Goal: Information Seeking & Learning: Learn about a topic

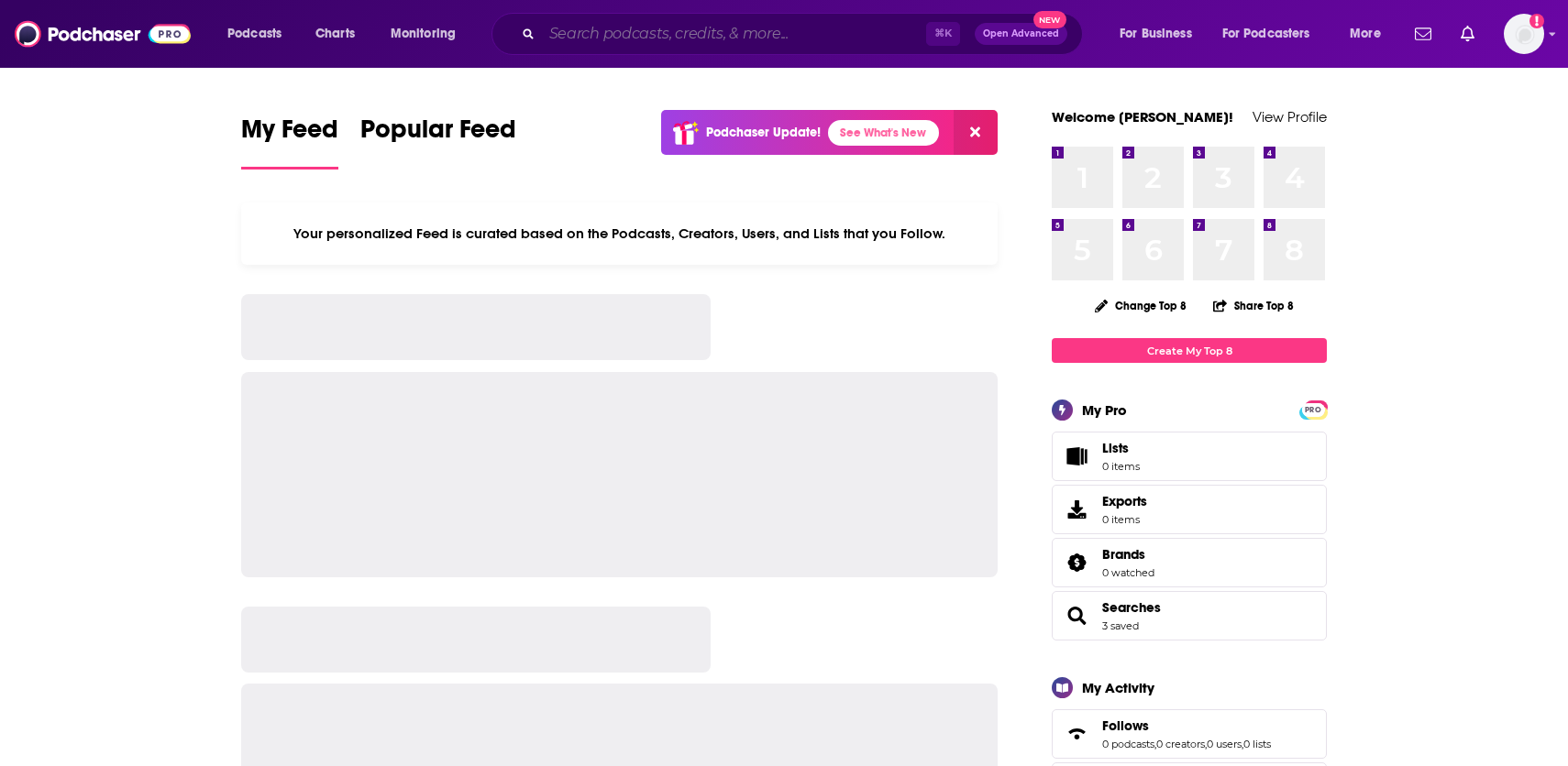
click at [704, 40] on input "Search podcasts, credits, & more..." at bounding box center [734, 33] width 384 height 29
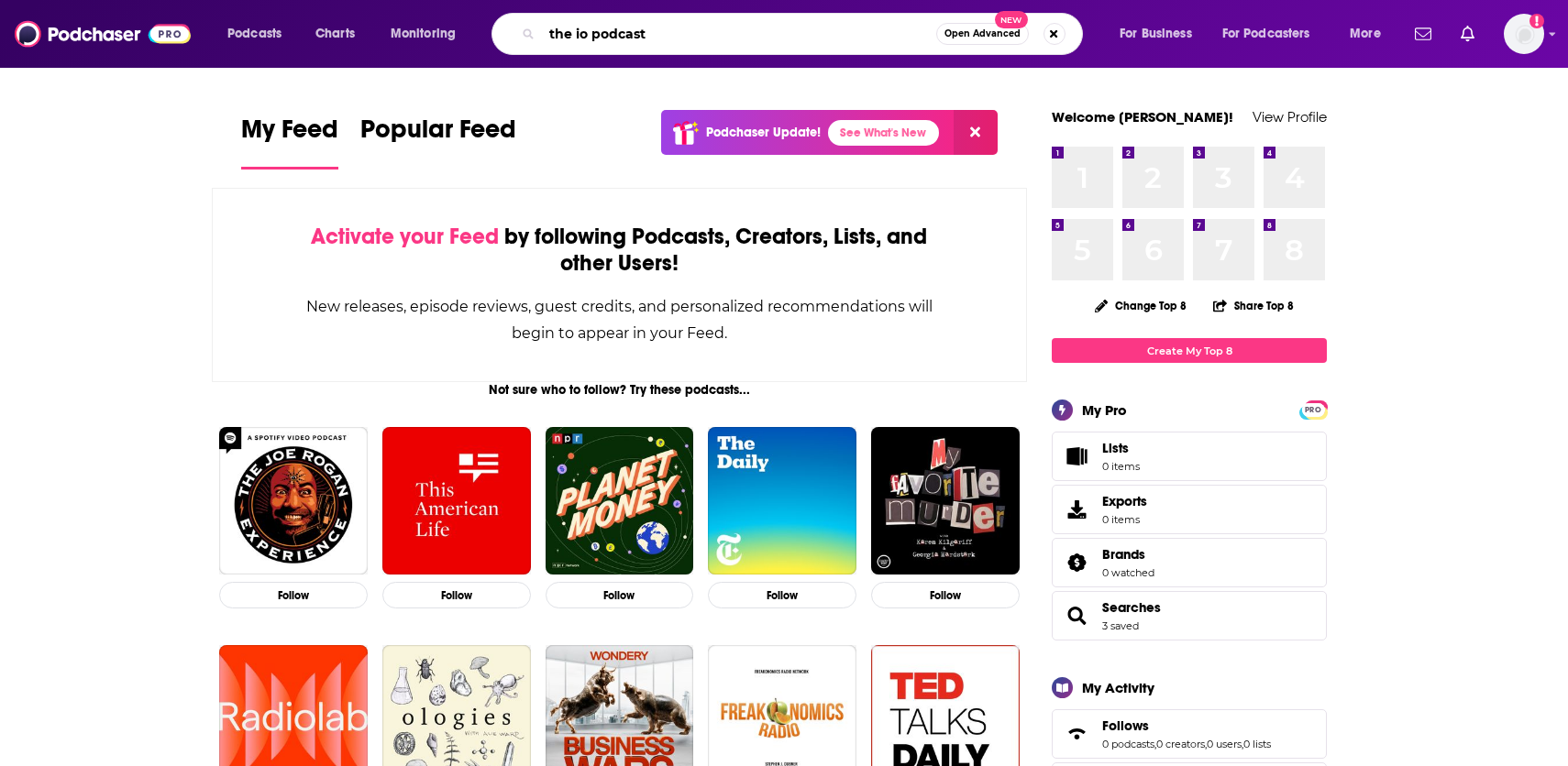
type input "the io podcast"
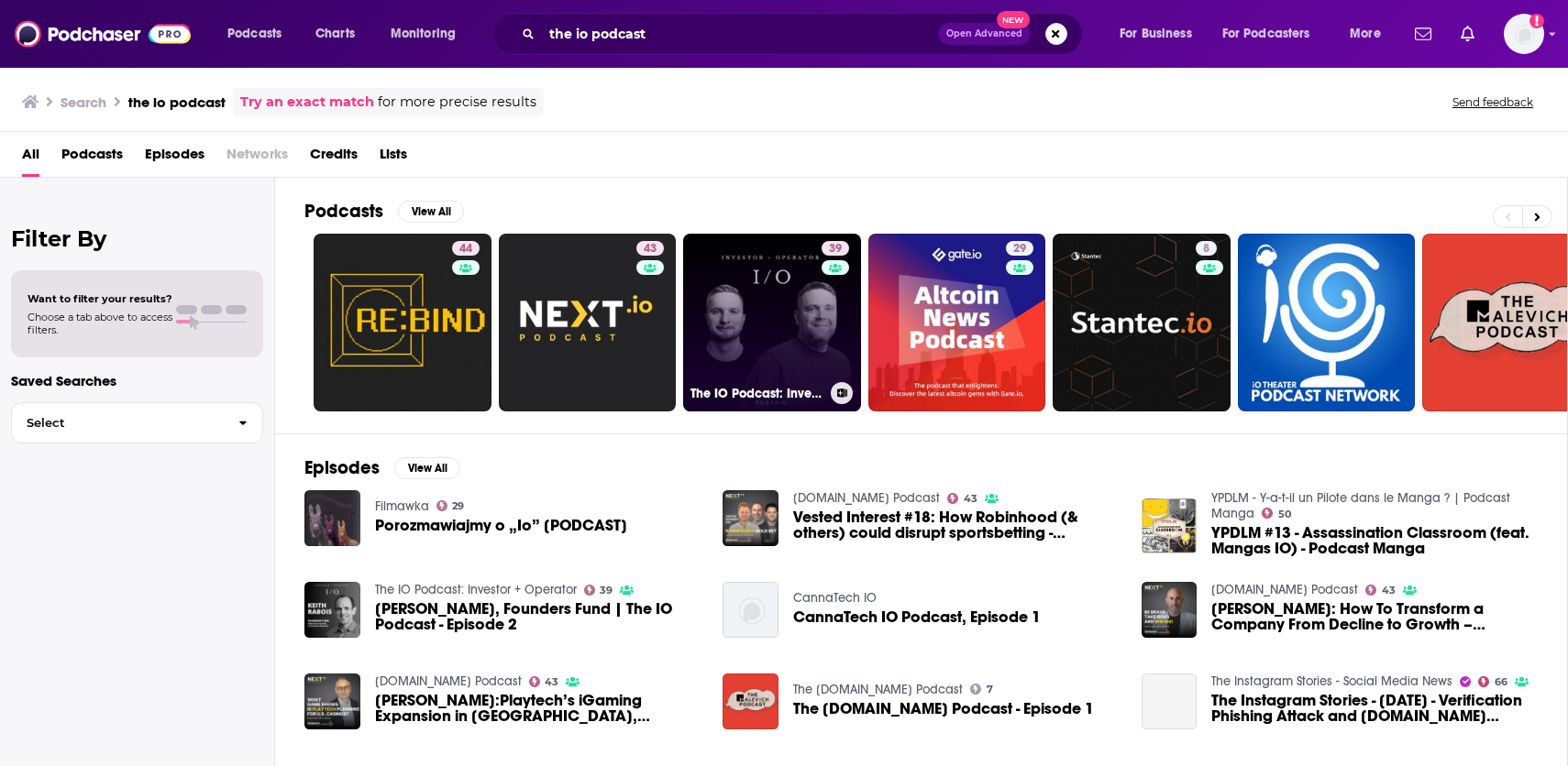
click at [795, 309] on link "39 The IO Podcast: Investor + Operator" at bounding box center [771, 322] width 178 height 178
